Goal: Task Accomplishment & Management: Manage account settings

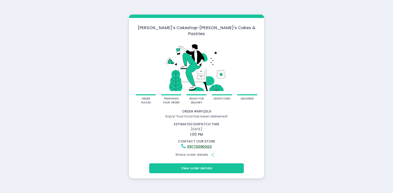
click at [191, 165] on button "View order details" at bounding box center [196, 168] width 95 height 10
click at [197, 164] on button "View order details" at bounding box center [196, 168] width 95 height 10
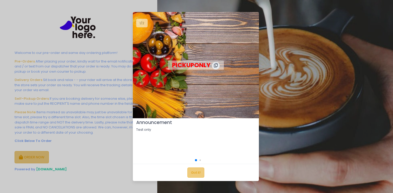
click at [194, 169] on button "Got it!" at bounding box center [195, 172] width 17 height 10
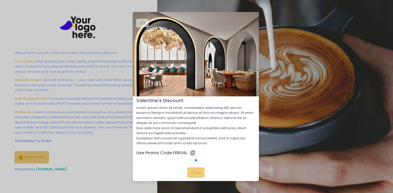
click at [194, 169] on button "Close" at bounding box center [195, 172] width 17 height 10
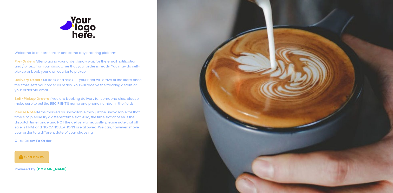
click at [41, 151] on button "ORDER NOW" at bounding box center [32, 157] width 34 height 12
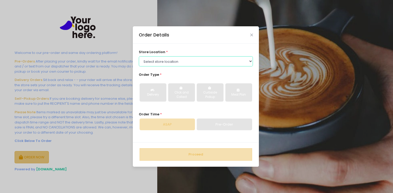
click at [174, 58] on select "Select store location Tea Two SM IKEA Brownies Unlimited - copy Tea Two Pasig T…" at bounding box center [196, 61] width 114 height 10
select select "5f0ffa7df2adbd259379a485"
click at [139, 56] on select "Select store location Tea Two SM IKEA Brownies Unlimited - copy Tea Two Pasig T…" at bounding box center [196, 61] width 114 height 10
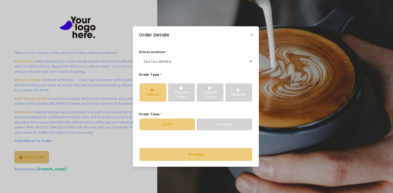
click at [182, 149] on button "Proceed" at bounding box center [196, 154] width 113 height 12
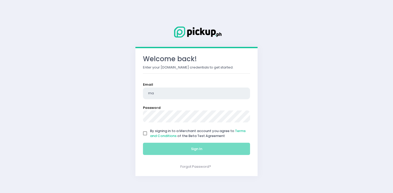
click at [184, 98] on div "Email ma" at bounding box center [196, 90] width 107 height 17
type input "[EMAIL_ADDRESS][DOMAIN_NAME]"
click at [185, 131] on span "By signing in to a Merchant account you agree to Terms and Conditions of the Be…" at bounding box center [198, 133] width 96 height 10
click at [150, 131] on input "By signing in to a Merchant account you agree to Terms and Conditions of the Be…" at bounding box center [145, 133] width 10 height 10
checkbox input "true"
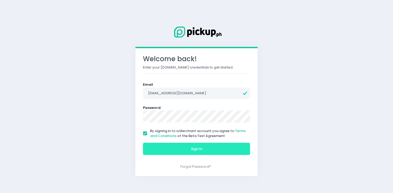
click at [189, 145] on button "Sign In" at bounding box center [196, 148] width 107 height 12
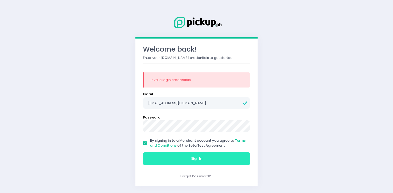
click at [200, 155] on button "Sign In" at bounding box center [196, 158] width 107 height 12
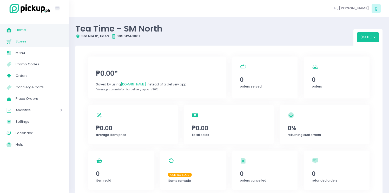
click at [29, 44] on span "Stores" at bounding box center [39, 41] width 47 height 7
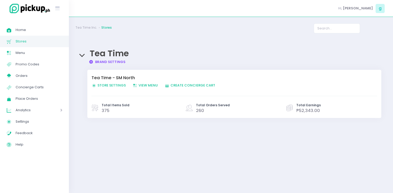
click at [108, 84] on span "Store Settings Created with Sketch. Store Settings" at bounding box center [108, 85] width 34 height 5
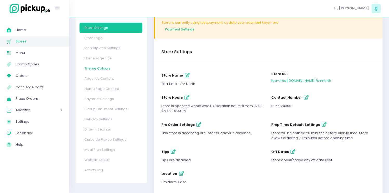
scroll to position [61, 0]
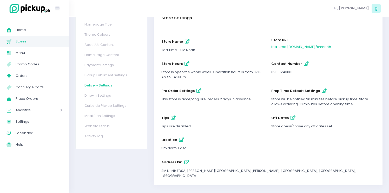
click at [96, 84] on link "Delivery Settings" at bounding box center [111, 85] width 63 height 10
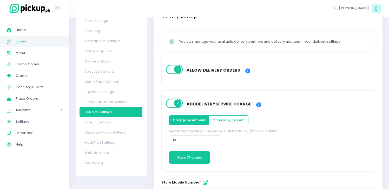
scroll to position [38, 0]
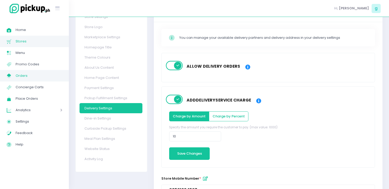
click at [37, 76] on span "Orders" at bounding box center [39, 75] width 47 height 7
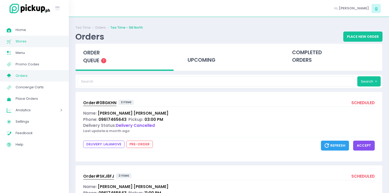
click at [33, 38] on span "Stores" at bounding box center [39, 41] width 47 height 7
